Goal: Information Seeking & Learning: Check status

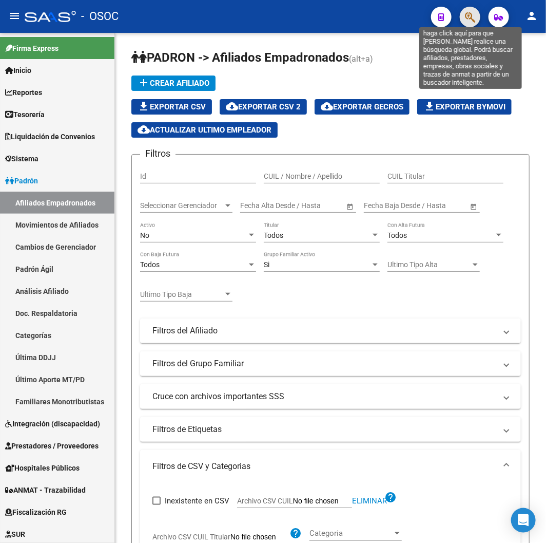
click at [472, 16] on icon "button" at bounding box center [470, 17] width 10 height 12
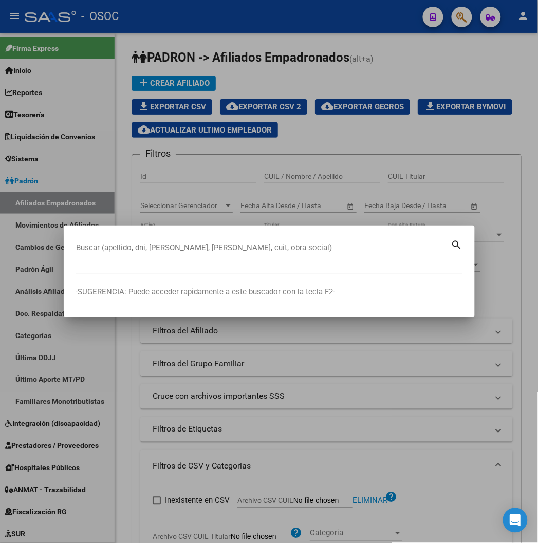
paste input "36180199"
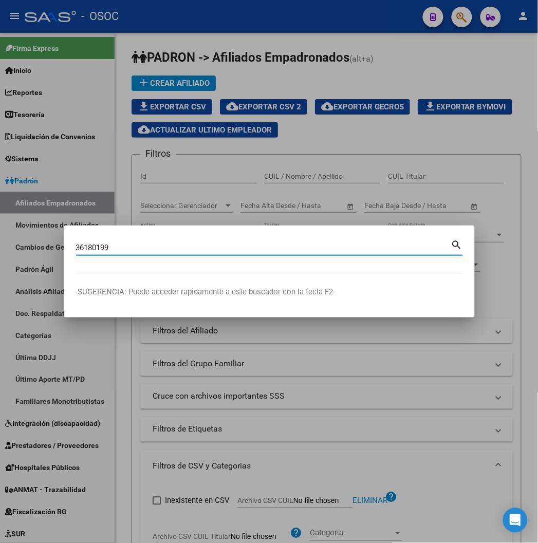
type input "36180199"
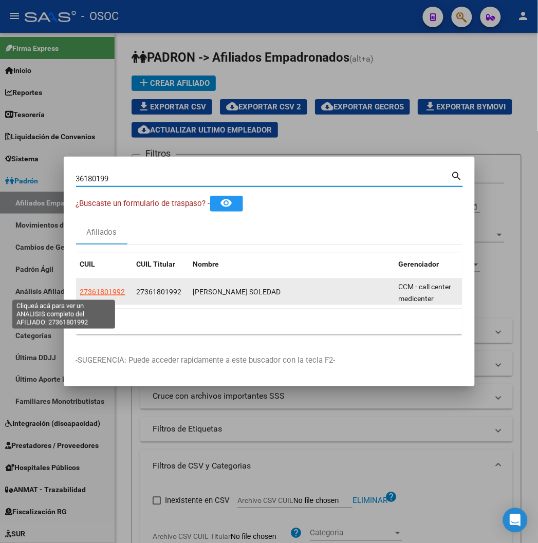
click at [80, 294] on span "27361801992" at bounding box center [102, 292] width 45 height 8
type textarea "27361801992"
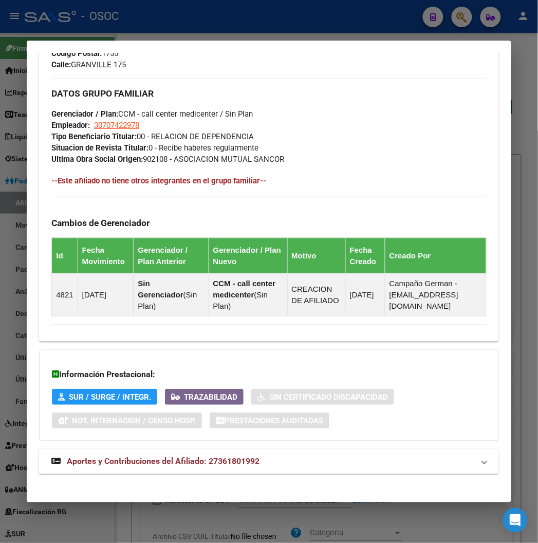
scroll to position [571, 0]
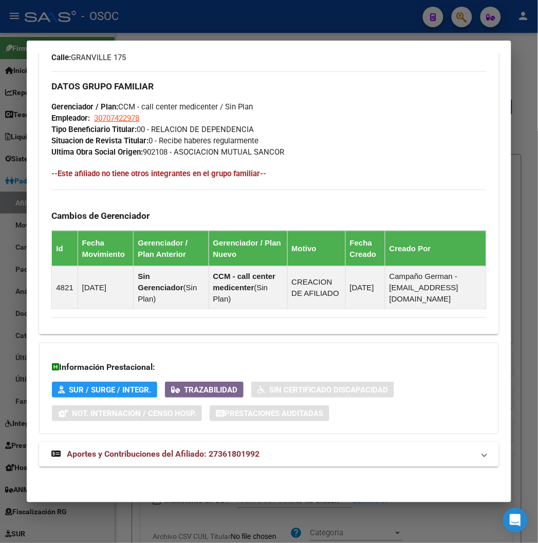
click at [162, 453] on span "Aportes y Contribuciones del Afiliado: 27361801992" at bounding box center [163, 454] width 193 height 10
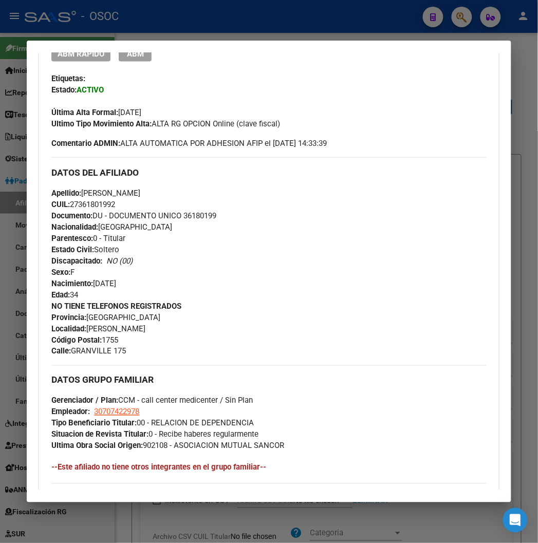
scroll to position [252, 0]
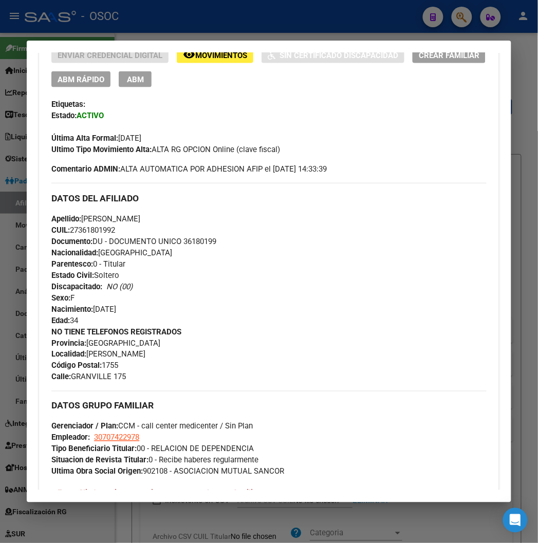
click at [195, 238] on span "Documento: DU - DOCUMENTO UNICO 36180199" at bounding box center [133, 241] width 165 height 9
copy span "36180199"
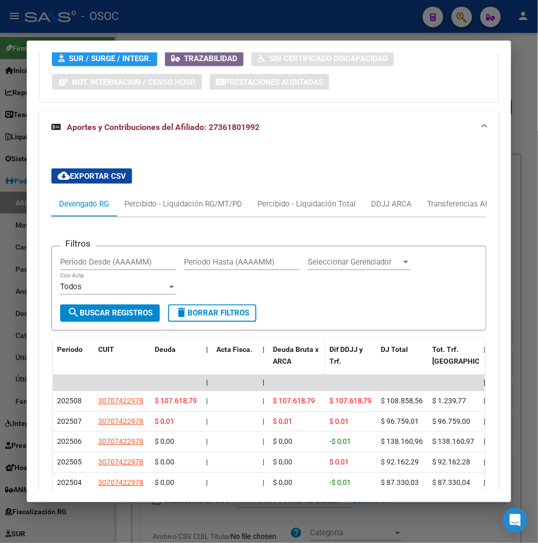
scroll to position [993, 0]
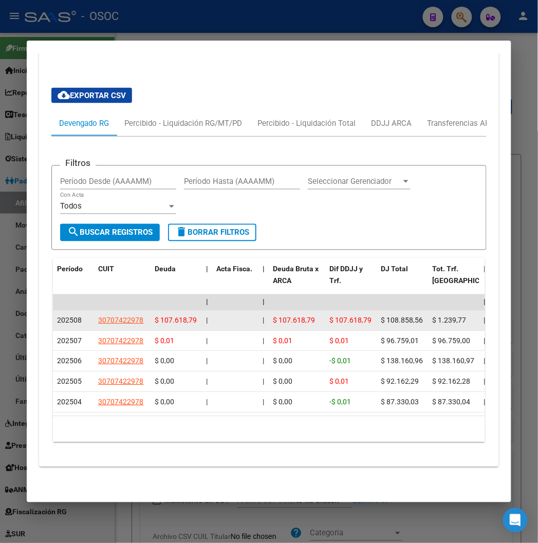
click at [155, 315] on div "$ 107.618,79" at bounding box center [176, 321] width 43 height 12
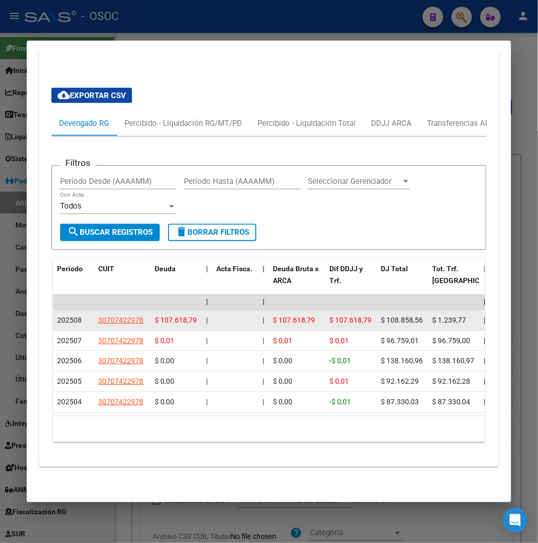
click at [155, 315] on div "$ 107.618,79" at bounding box center [176, 321] width 43 height 12
click at [155, 316] on span "$ 107.618,79" at bounding box center [176, 320] width 42 height 8
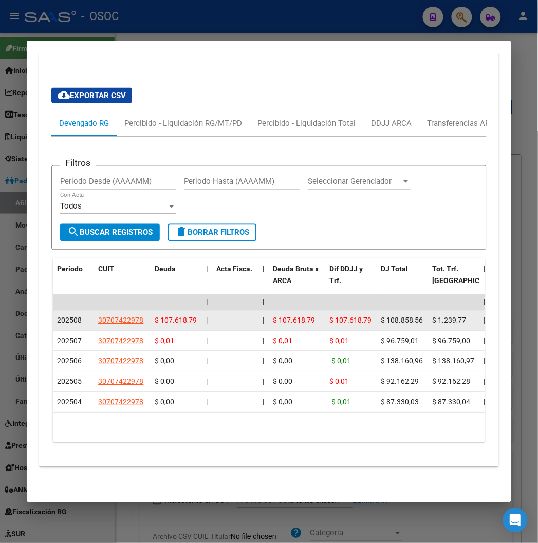
click at [155, 316] on span "$ 107.618,79" at bounding box center [176, 320] width 42 height 8
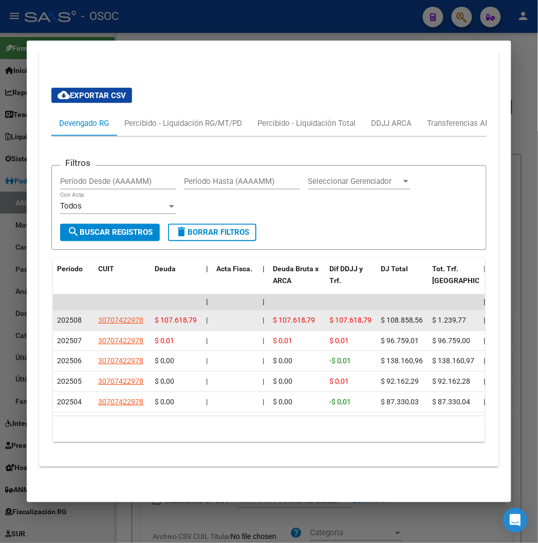
click at [162, 315] on div "$ 107.618,79" at bounding box center [176, 321] width 43 height 12
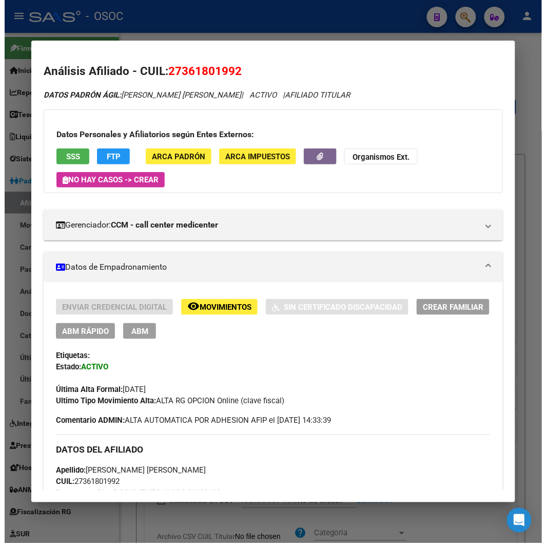
scroll to position [993, 0]
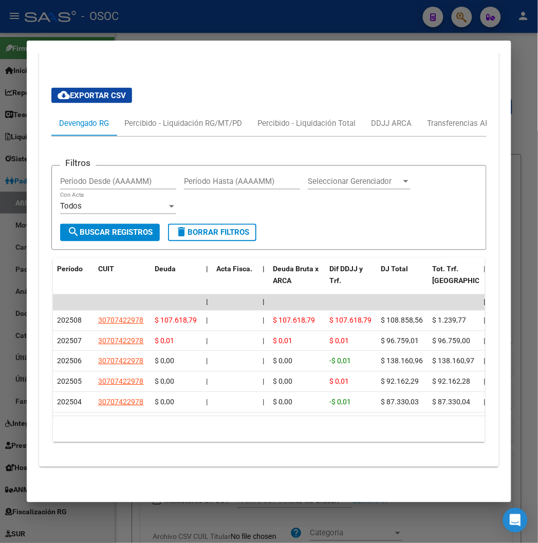
click at [119, 19] on div at bounding box center [269, 271] width 538 height 543
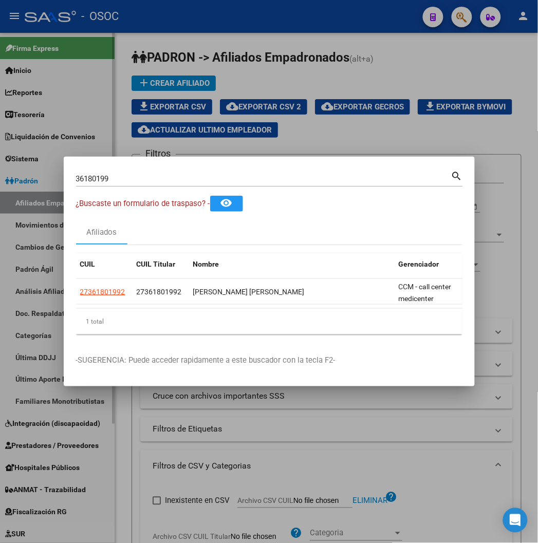
click at [104, 94] on div at bounding box center [269, 271] width 538 height 543
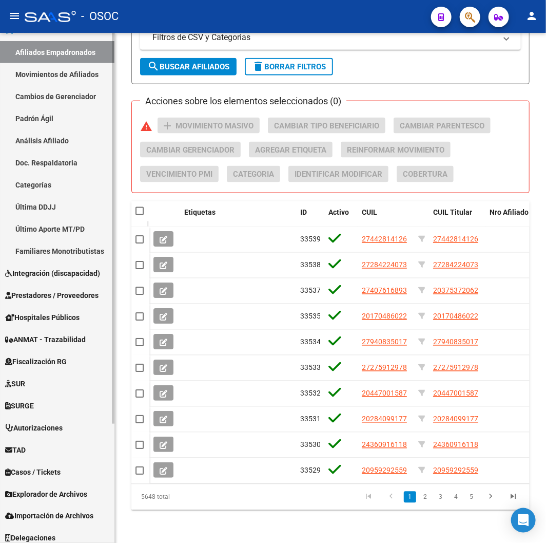
scroll to position [156, 0]
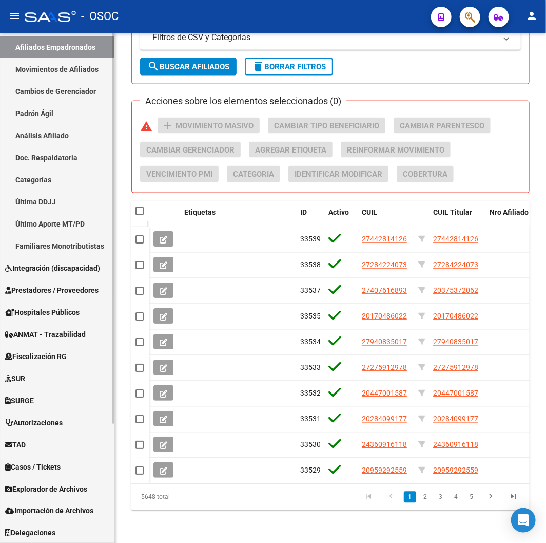
click at [53, 481] on link "Explorador de Archivos" at bounding box center [57, 489] width 115 height 22
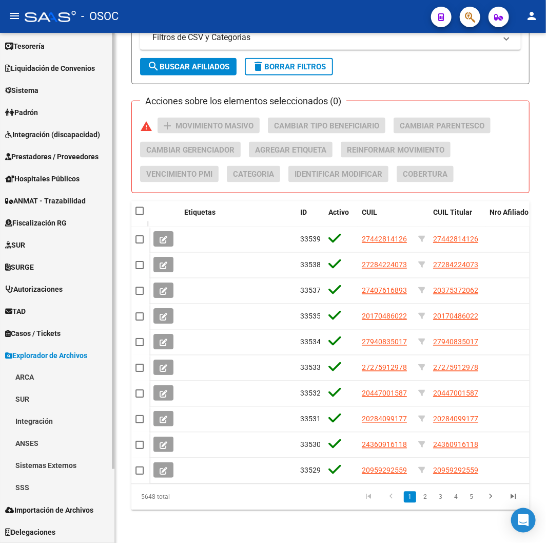
scroll to position [68, 0]
click at [43, 480] on link "SSS" at bounding box center [57, 488] width 115 height 22
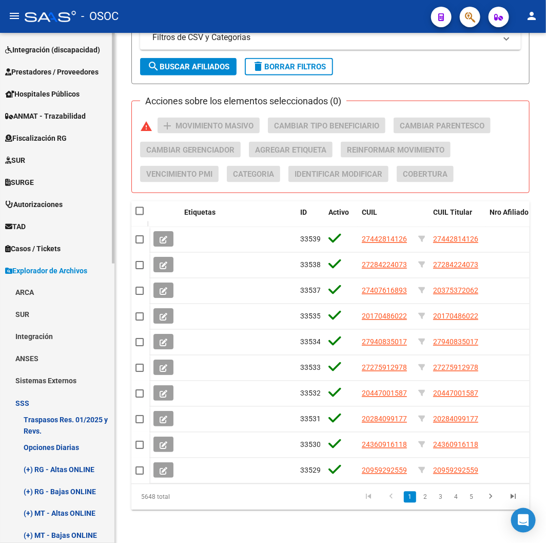
scroll to position [296, 0]
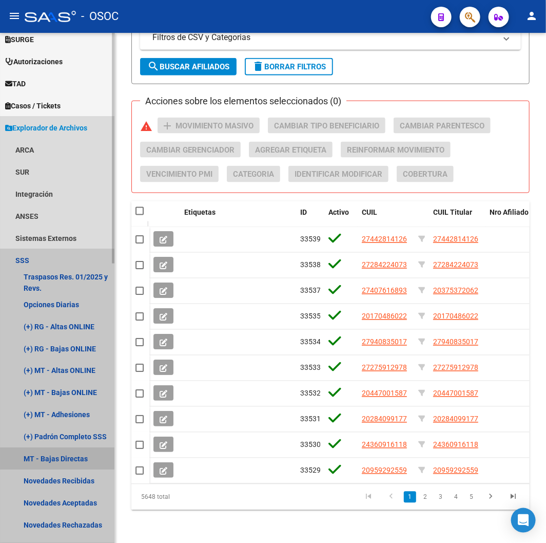
click at [56, 458] on link "MT - Bajas Directas" at bounding box center [57, 459] width 115 height 22
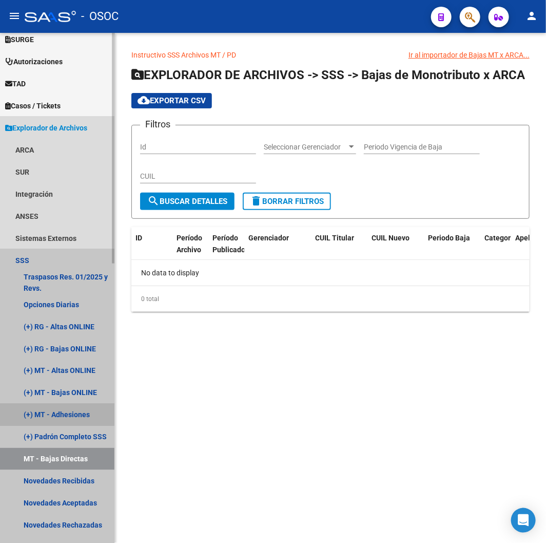
click at [50, 407] on link "(+) MT - Adhesiones" at bounding box center [57, 415] width 115 height 22
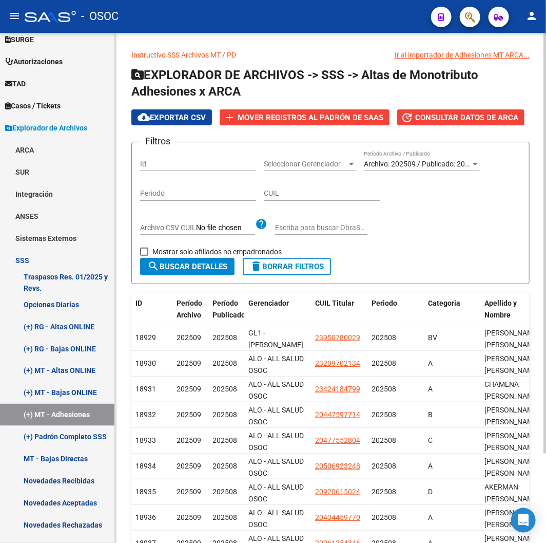
click at [153, 248] on span "Mostrar solo afiliados no empadronados" at bounding box center [217, 251] width 129 height 12
click at [144, 256] on input "Mostrar solo afiliados no empadronados" at bounding box center [144, 256] width 1 height 1
checkbox input "true"
click at [161, 263] on span "search Buscar Detalles" at bounding box center [187, 266] width 80 height 9
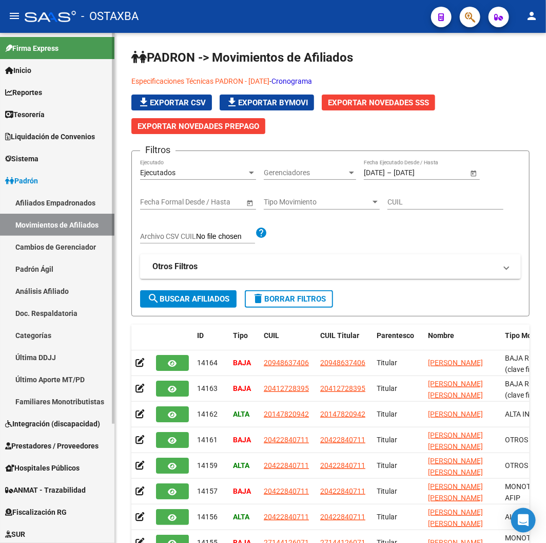
scroll to position [156, 0]
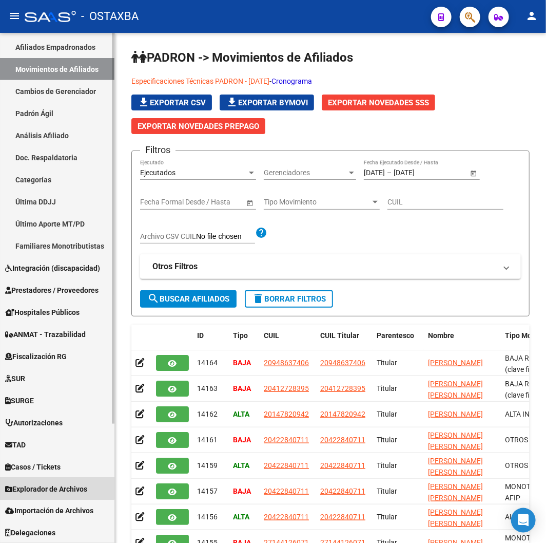
click at [43, 480] on link "Explorador de Archivos" at bounding box center [57, 489] width 115 height 22
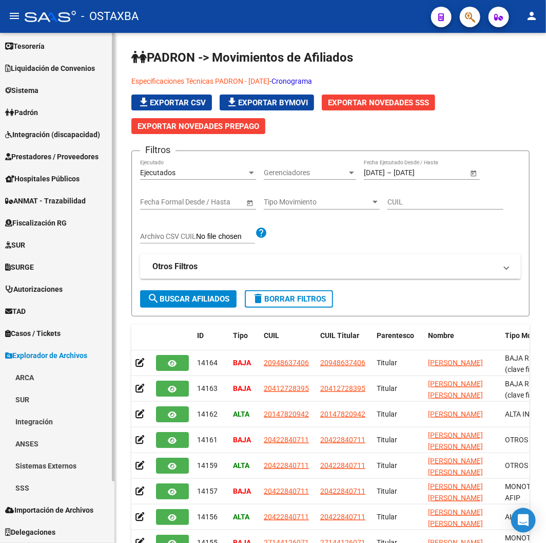
scroll to position [68, 0]
click at [47, 486] on link "SSS" at bounding box center [57, 488] width 115 height 22
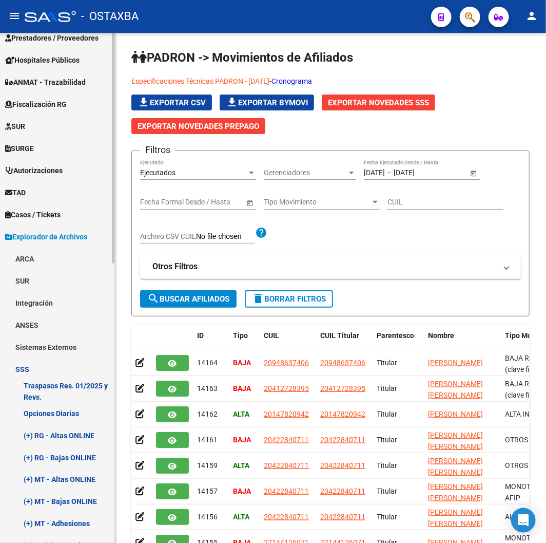
scroll to position [467, 0]
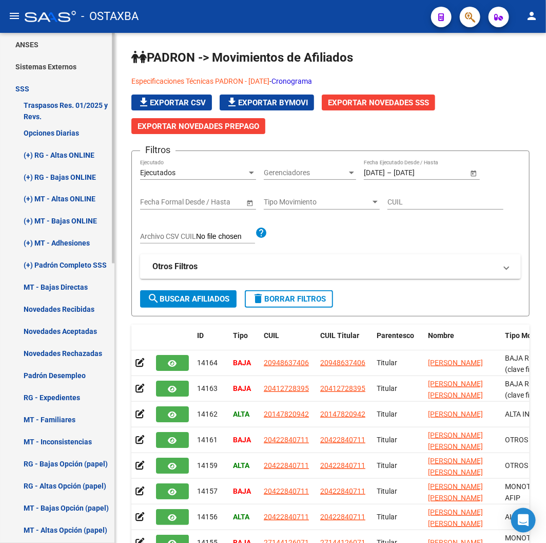
click at [64, 284] on link "MT - Bajas Directas" at bounding box center [57, 287] width 115 height 22
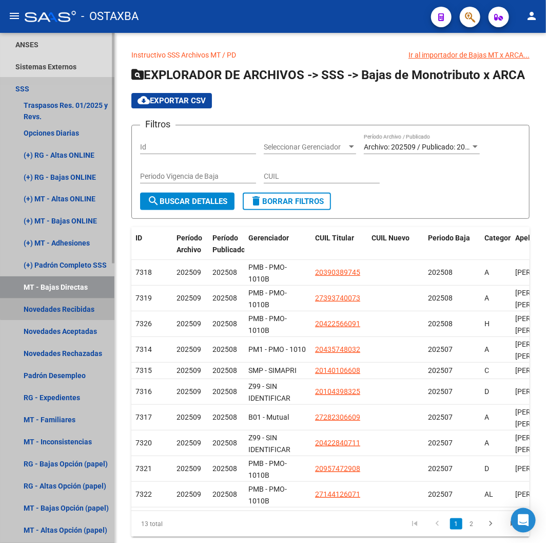
click at [72, 307] on link "Novedades Recibidas" at bounding box center [57, 309] width 115 height 22
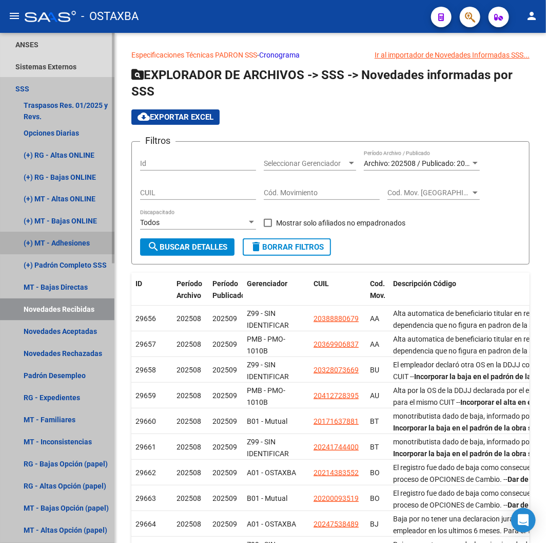
click at [69, 239] on link "(+) MT - Adhesiones" at bounding box center [57, 243] width 115 height 22
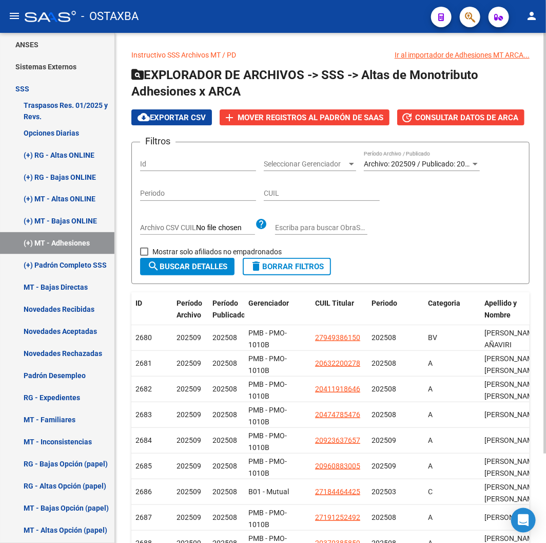
click at [224, 244] on div "Filtros Id Seleccionar Gerenciador Seleccionar Gerenciador Archivo: 202509 / Pu…" at bounding box center [330, 203] width 381 height 107
click at [224, 249] on span "Mostrar solo afiliados no empadronados" at bounding box center [217, 251] width 129 height 12
click at [144, 256] on input "Mostrar solo afiliados no empadronados" at bounding box center [144, 256] width 1 height 1
checkbox input "true"
click at [212, 265] on span "search Buscar Detalles" at bounding box center [187, 266] width 80 height 9
